Goal: Transaction & Acquisition: Purchase product/service

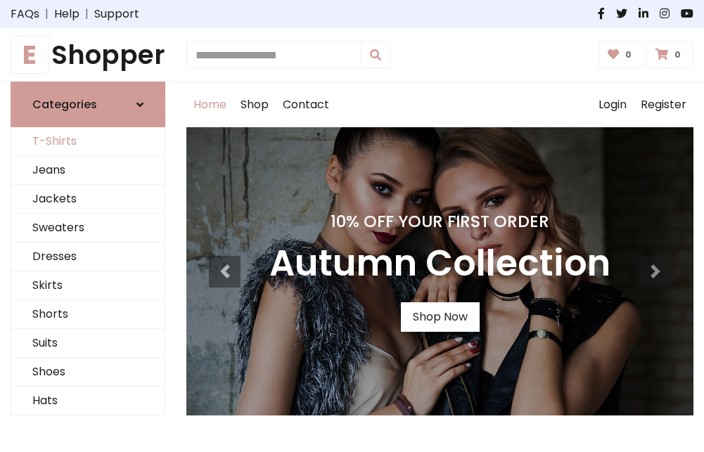
click at [88, 142] on link "T-Shirts" at bounding box center [87, 141] width 153 height 29
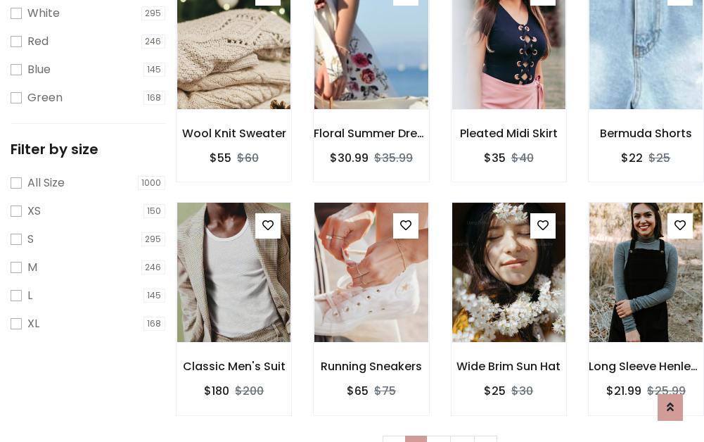
scroll to position [25, 0]
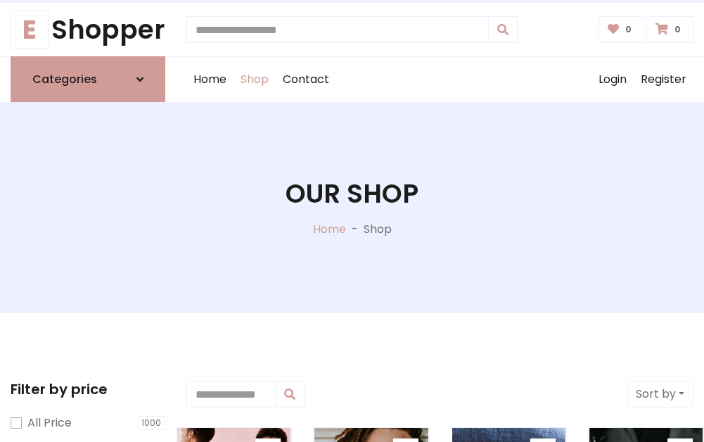
click at [352, 208] on h1 "Our Shop" at bounding box center [352, 193] width 133 height 31
click at [440, 79] on div "Home Shop Contact Log out Login Register" at bounding box center [439, 79] width 507 height 45
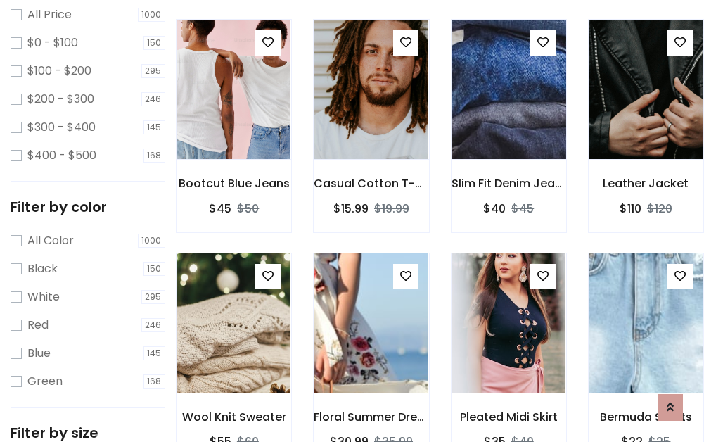
click at [509, 115] on img at bounding box center [509, 90] width 136 height 338
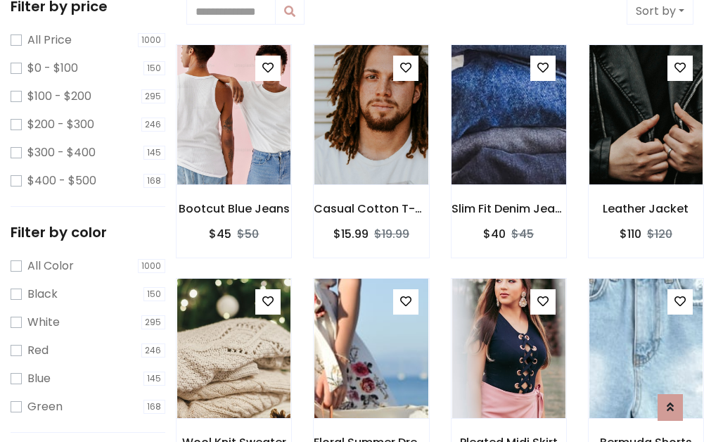
scroll to position [25, 0]
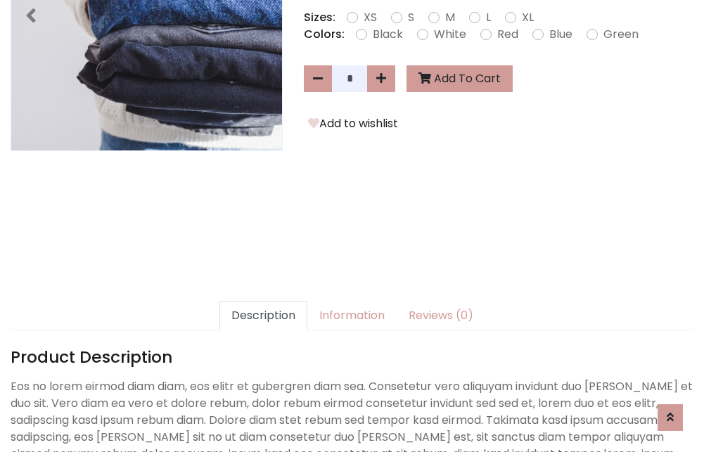
scroll to position [344, 0]
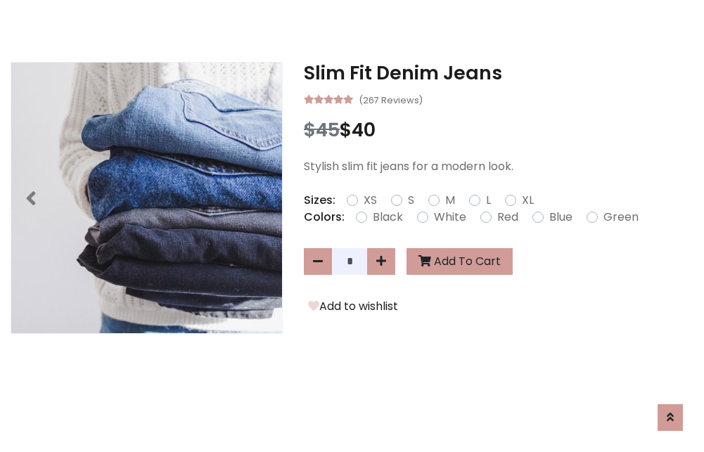
click at [499, 73] on h3 "Slim Fit Denim Jeans" at bounding box center [499, 73] width 390 height 23
